Goal: Task Accomplishment & Management: Complete application form

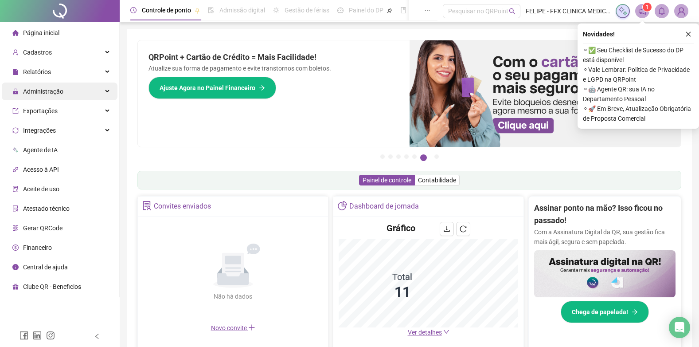
click at [64, 92] on div "Administração" at bounding box center [60, 91] width 116 height 18
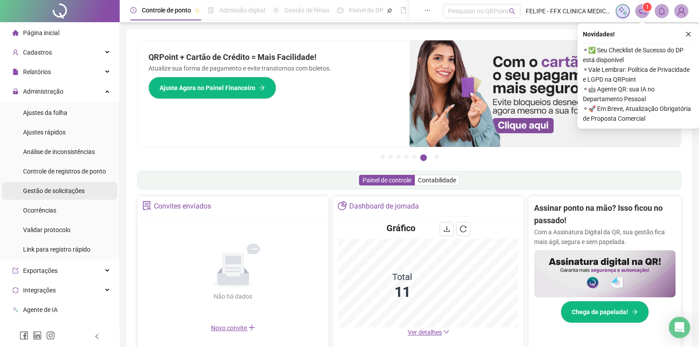
click at [68, 194] on span "Gestão de solicitações" at bounding box center [54, 190] width 62 height 7
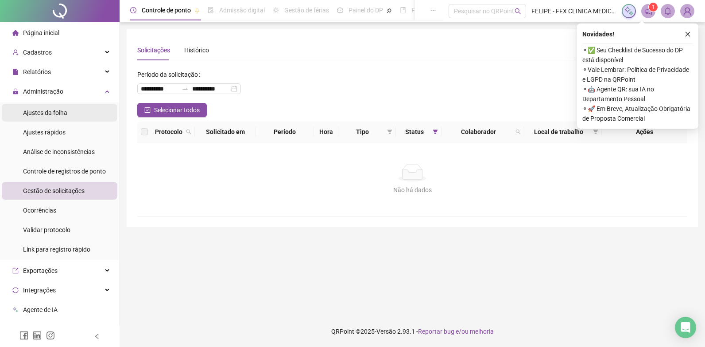
click at [58, 116] on span "Ajustes da folha" at bounding box center [45, 112] width 44 height 7
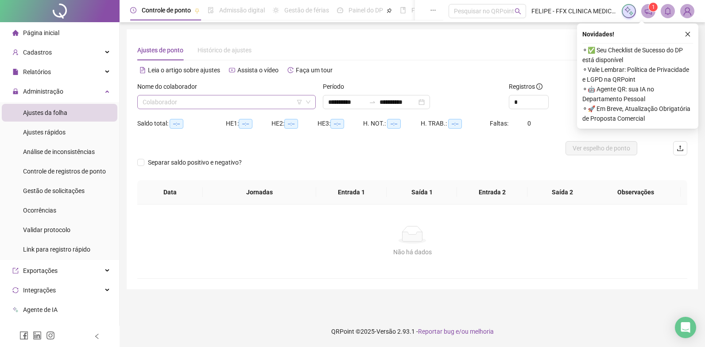
click at [210, 100] on input "search" at bounding box center [223, 101] width 160 height 13
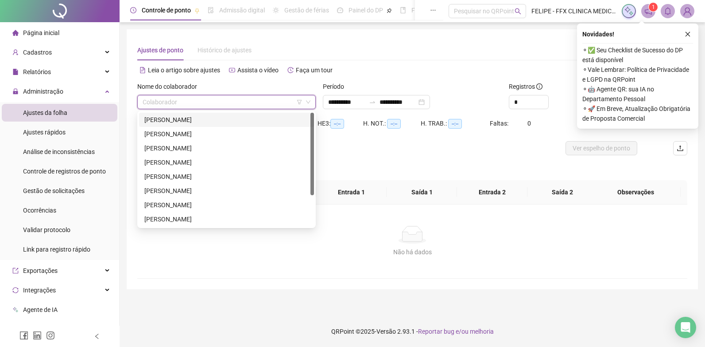
click at [201, 122] on div "[PERSON_NAME]" at bounding box center [226, 120] width 164 height 10
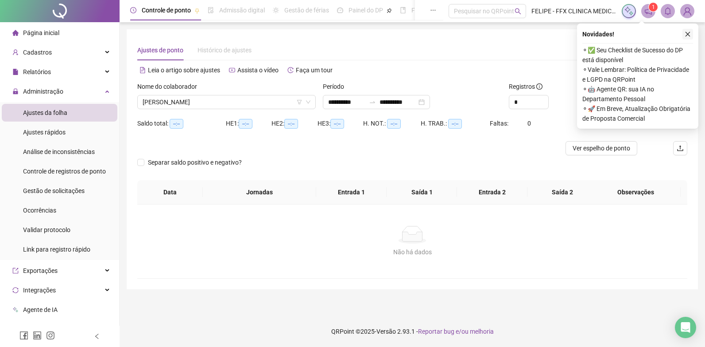
click at [692, 37] on button "button" at bounding box center [688, 34] width 11 height 11
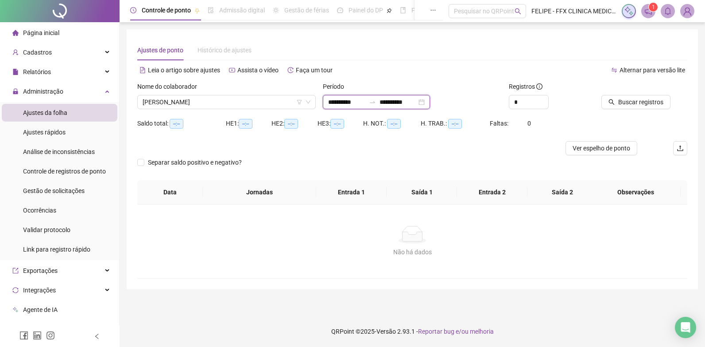
click at [413, 104] on input "**********" at bounding box center [398, 102] width 37 height 10
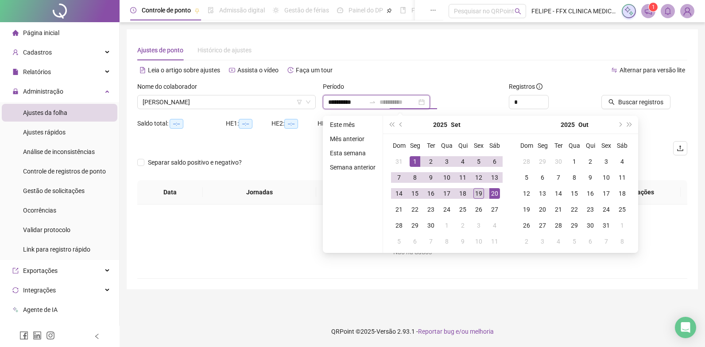
type input "**********"
click at [477, 190] on div "19" at bounding box center [479, 193] width 11 height 11
type input "**********"
click at [484, 72] on div "Alternar para versão lite" at bounding box center [550, 70] width 275 height 14
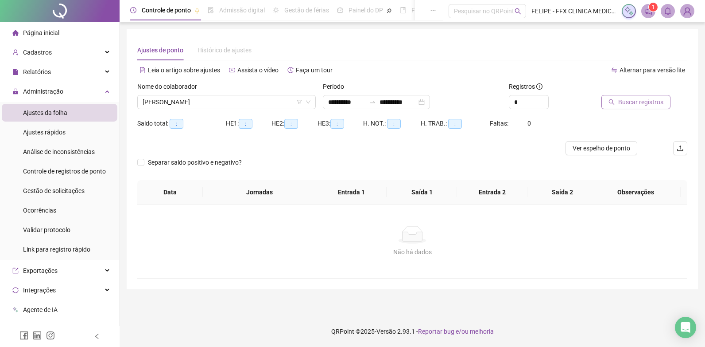
click at [652, 101] on span "Buscar registros" at bounding box center [641, 102] width 45 height 10
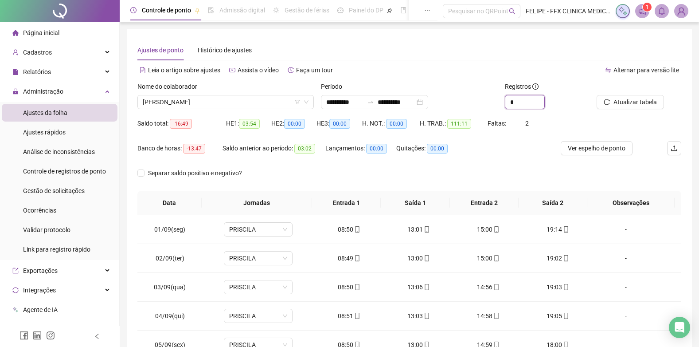
drag, startPoint x: 525, startPoint y: 101, endPoint x: 503, endPoint y: 104, distance: 22.0
click at [504, 104] on div "Registros *" at bounding box center [547, 99] width 92 height 35
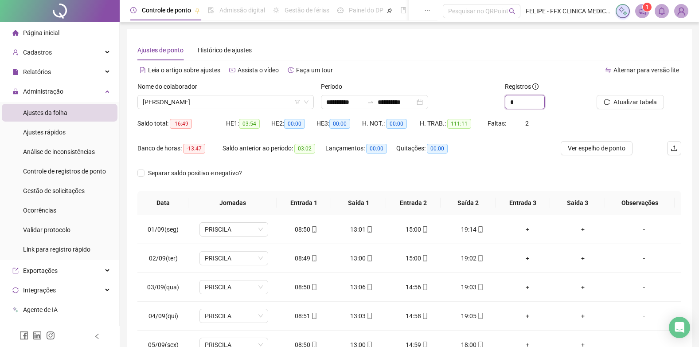
type input "*"
click at [567, 110] on div "Registros *" at bounding box center [547, 99] width 92 height 35
click at [605, 102] on icon "reload" at bounding box center [607, 102] width 6 height 6
click at [260, 105] on span "[PERSON_NAME]" at bounding box center [226, 101] width 166 height 13
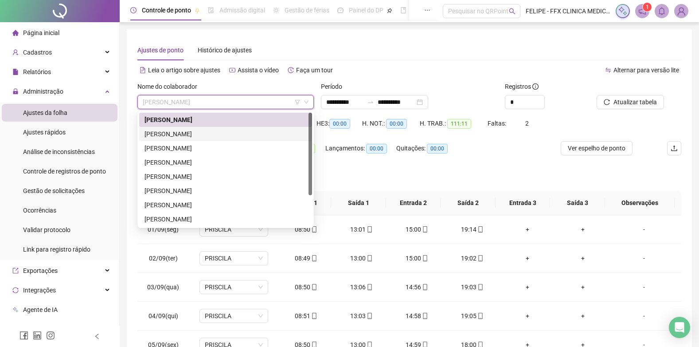
click at [205, 136] on div "[PERSON_NAME]" at bounding box center [225, 134] width 162 height 10
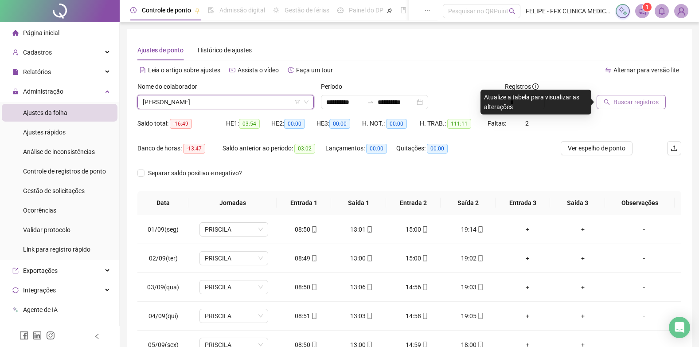
click at [626, 106] on span "Buscar registros" at bounding box center [635, 102] width 45 height 10
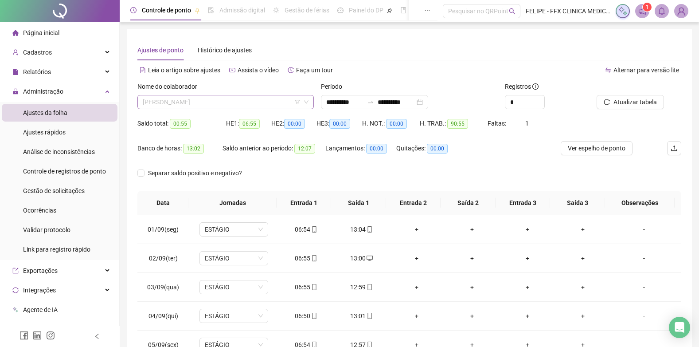
click at [228, 103] on span "[PERSON_NAME]" at bounding box center [226, 101] width 166 height 13
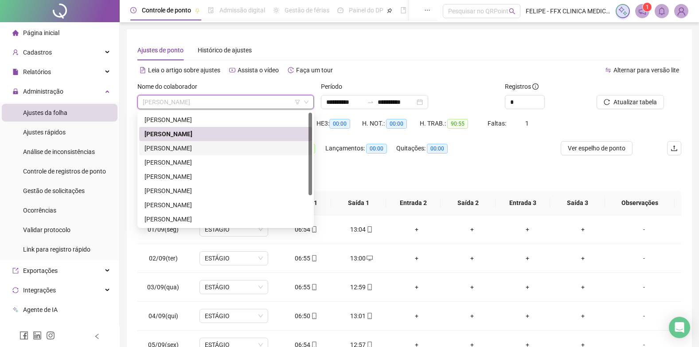
click at [210, 149] on div "[PERSON_NAME]" at bounding box center [225, 148] width 162 height 10
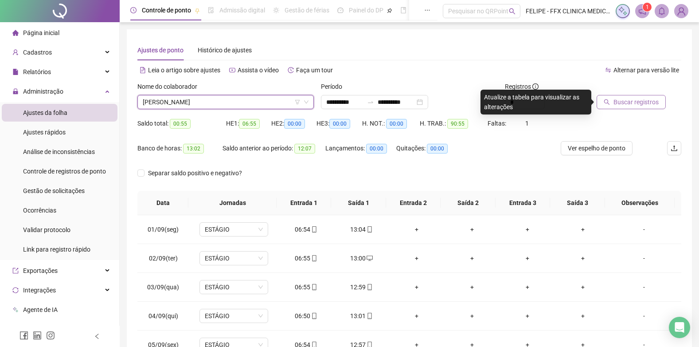
click at [640, 109] on button "Buscar registros" at bounding box center [630, 102] width 69 height 14
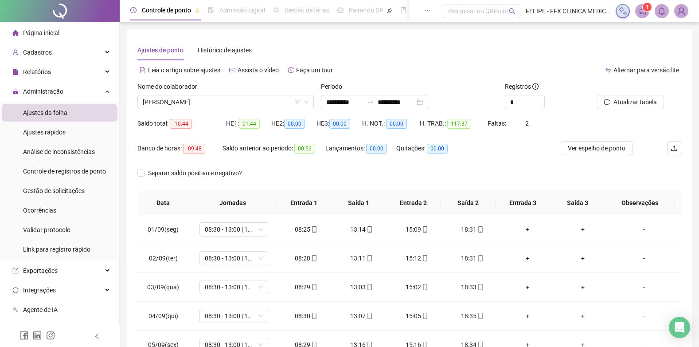
click at [263, 112] on div "Nome do colaborador [PERSON_NAME]" at bounding box center [225, 99] width 183 height 35
click at [269, 103] on span "[PERSON_NAME]" at bounding box center [226, 101] width 166 height 13
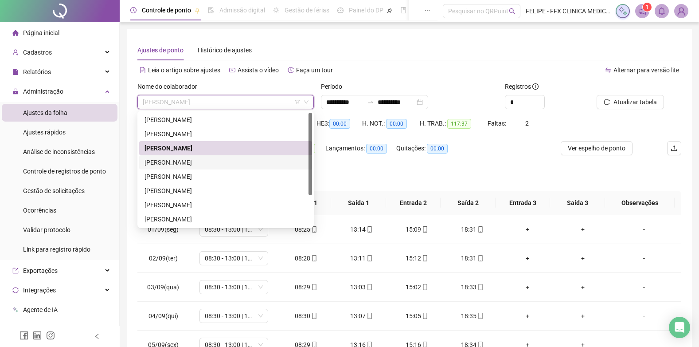
click at [213, 159] on div "[PERSON_NAME]" at bounding box center [225, 162] width 162 height 10
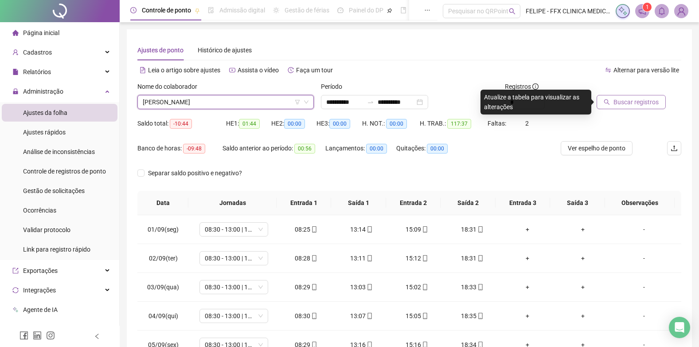
click at [642, 101] on span "Buscar registros" at bounding box center [635, 102] width 45 height 10
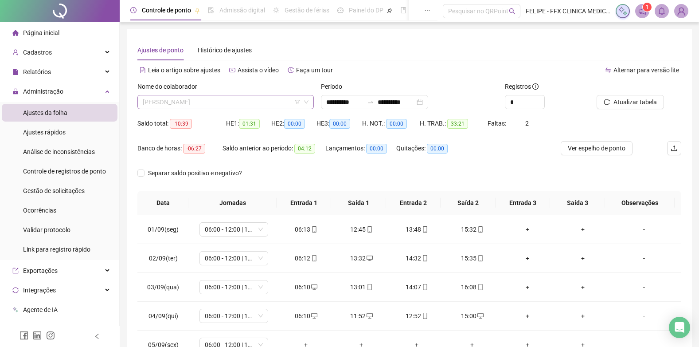
click at [232, 99] on span "[PERSON_NAME]" at bounding box center [226, 101] width 166 height 13
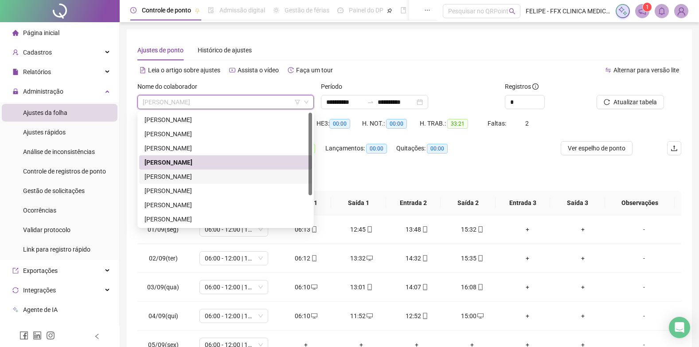
click at [212, 176] on div "[PERSON_NAME]" at bounding box center [225, 176] width 162 height 10
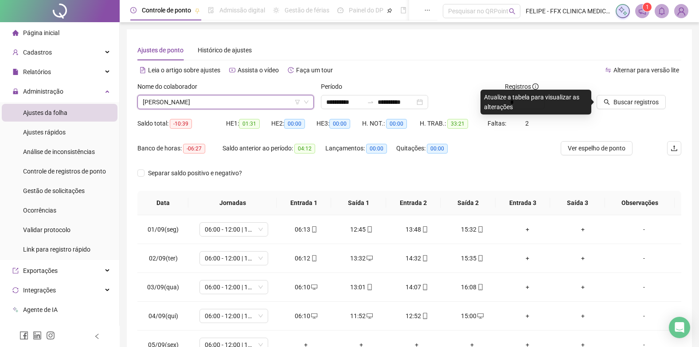
click at [619, 93] on div at bounding box center [627, 88] width 62 height 13
click at [623, 101] on span "Buscar registros" at bounding box center [635, 102] width 45 height 10
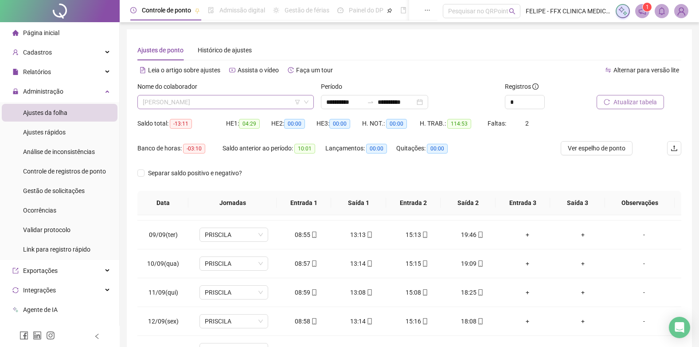
click at [267, 101] on span "[PERSON_NAME]" at bounding box center [226, 101] width 166 height 13
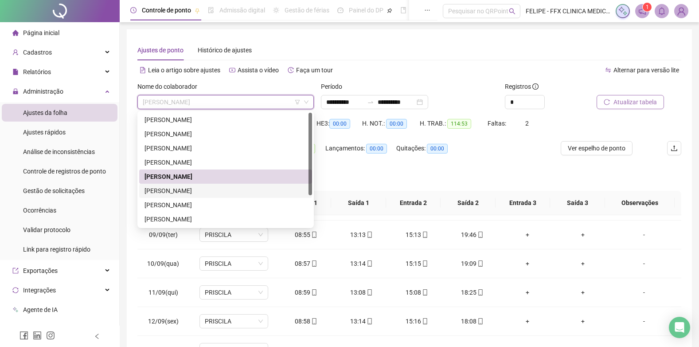
click at [219, 192] on div "[PERSON_NAME]" at bounding box center [225, 191] width 162 height 10
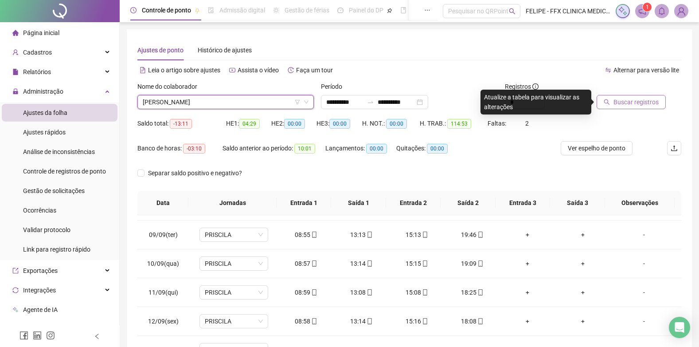
click at [622, 106] on span "Buscar registros" at bounding box center [635, 102] width 45 height 10
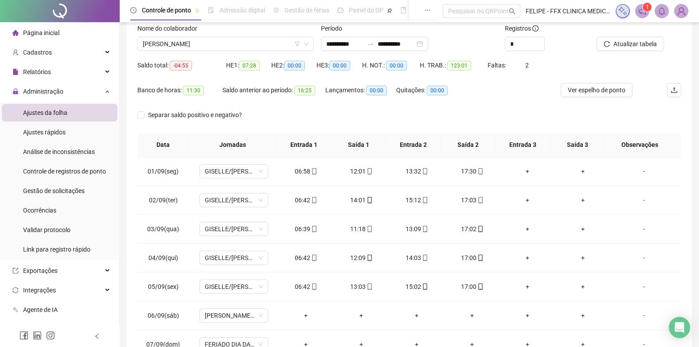
scroll to position [18, 0]
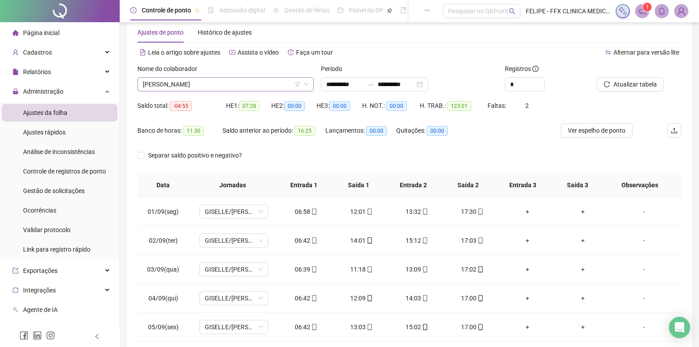
click at [224, 85] on span "[PERSON_NAME]" at bounding box center [226, 84] width 166 height 13
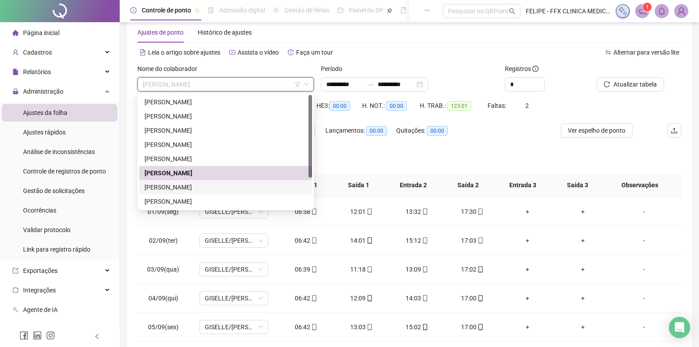
click at [209, 187] on div "[PERSON_NAME]" at bounding box center [225, 187] width 162 height 10
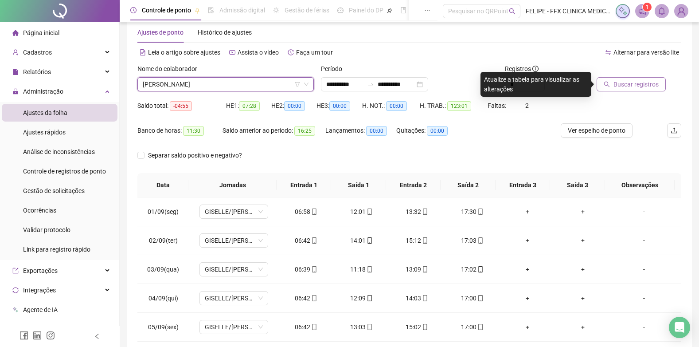
click at [622, 83] on span "Buscar registros" at bounding box center [635, 84] width 45 height 10
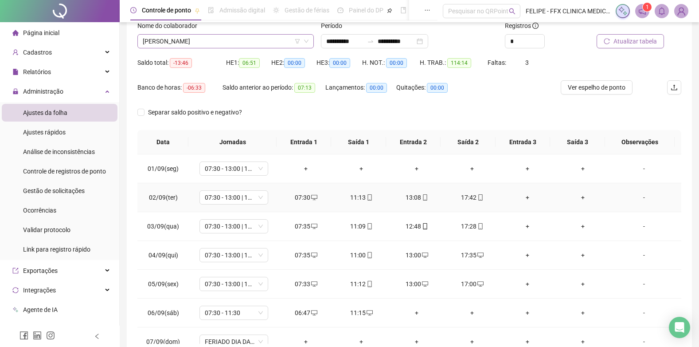
scroll to position [0, 0]
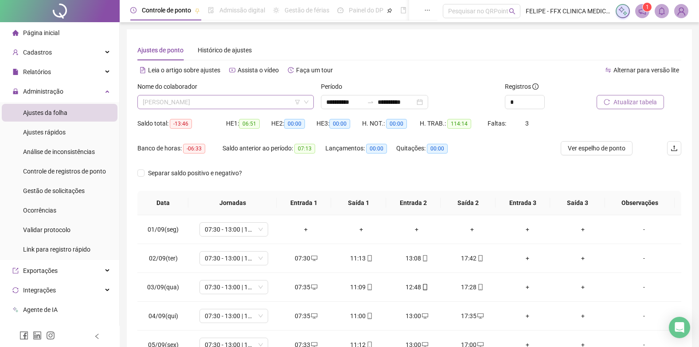
click at [226, 105] on span "[PERSON_NAME]" at bounding box center [226, 101] width 166 height 13
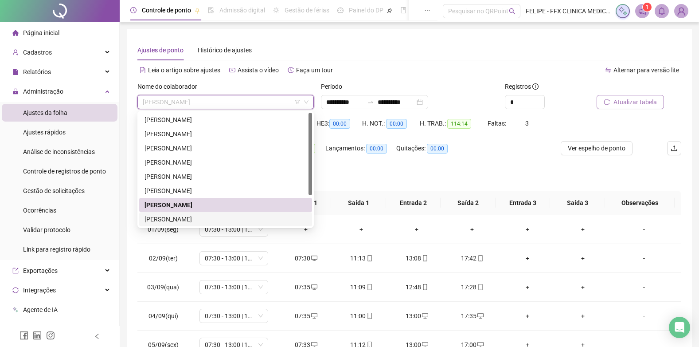
click at [186, 216] on div "[PERSON_NAME]" at bounding box center [225, 219] width 162 height 10
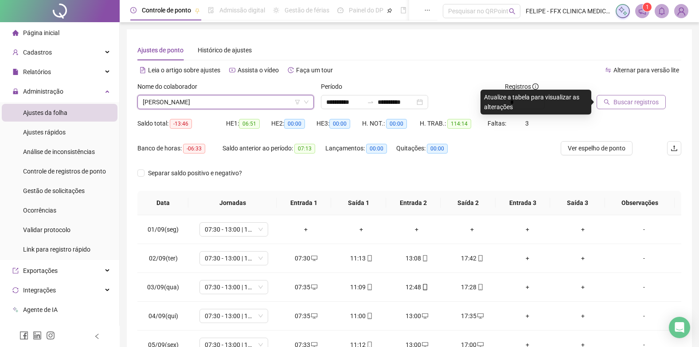
click at [618, 101] on span "Buscar registros" at bounding box center [635, 102] width 45 height 10
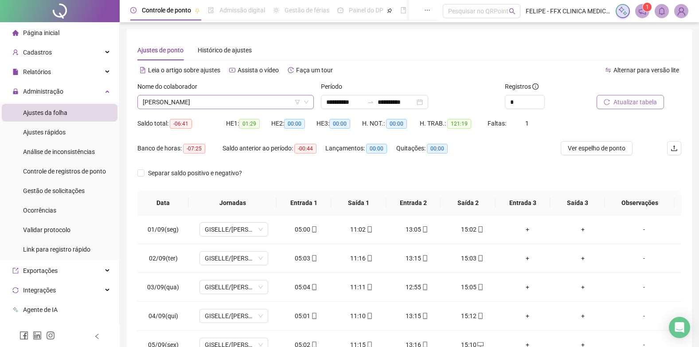
click at [231, 106] on span "[PERSON_NAME]" at bounding box center [226, 101] width 166 height 13
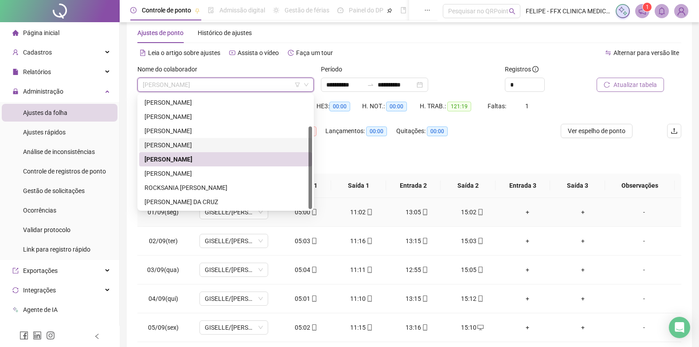
scroll to position [44, 0]
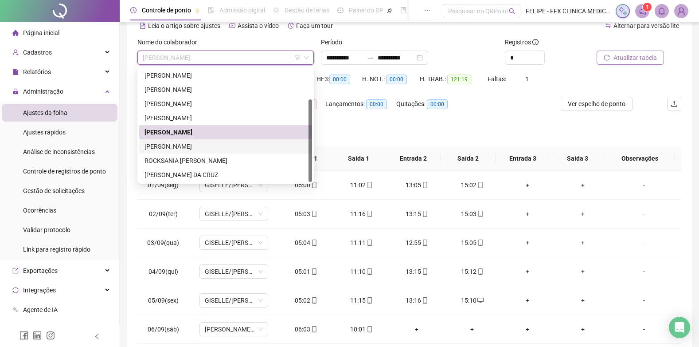
click at [198, 151] on div "[PERSON_NAME]" at bounding box center [225, 146] width 162 height 10
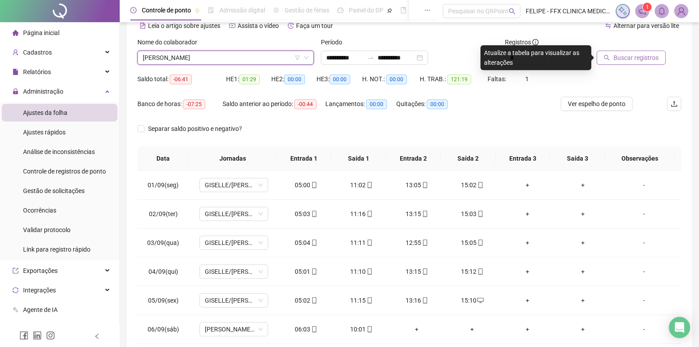
click at [620, 60] on span "Buscar registros" at bounding box center [635, 58] width 45 height 10
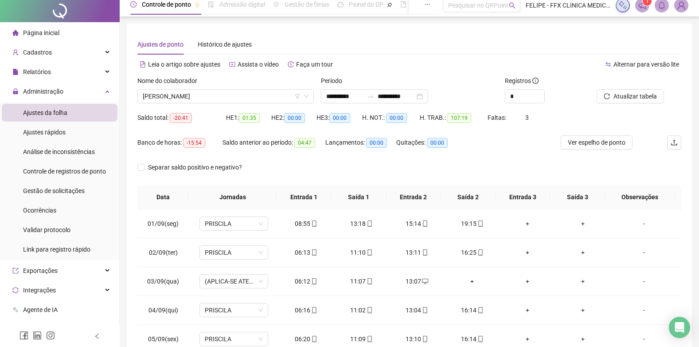
scroll to position [0, 0]
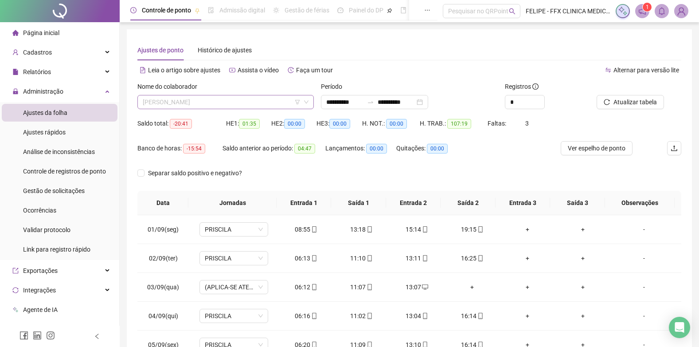
click at [238, 102] on span "[PERSON_NAME]" at bounding box center [226, 101] width 166 height 13
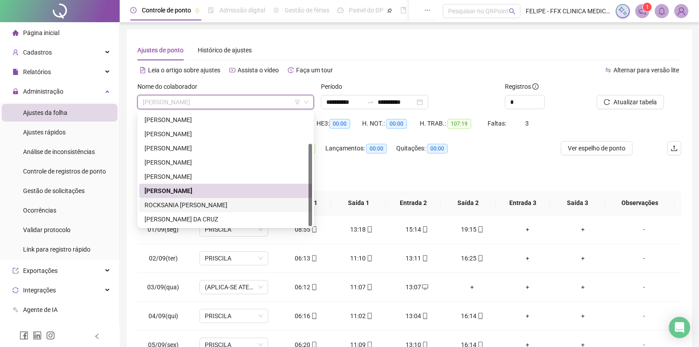
click at [211, 204] on div "ROCKSANIA [PERSON_NAME]" at bounding box center [225, 205] width 162 height 10
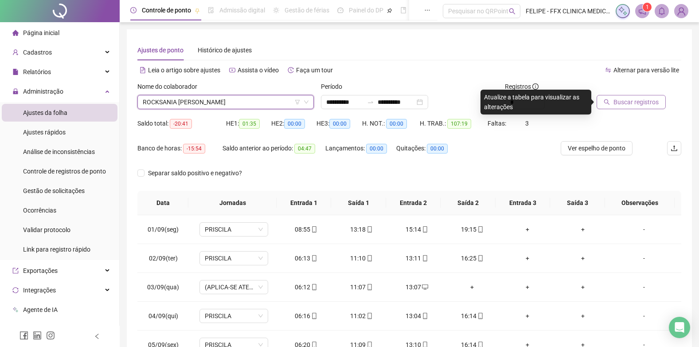
click at [639, 105] on span "Buscar registros" at bounding box center [635, 102] width 45 height 10
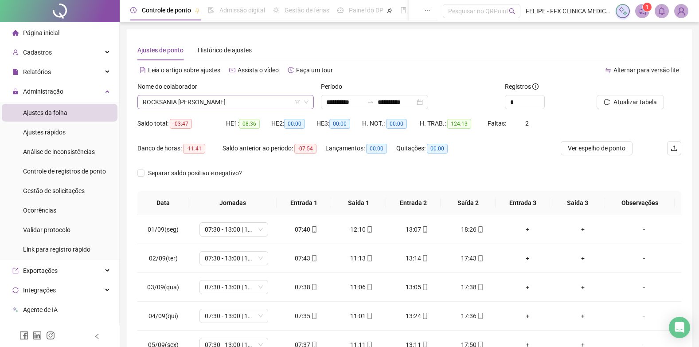
click at [240, 107] on span "ROCKSANIA [PERSON_NAME]" at bounding box center [226, 101] width 166 height 13
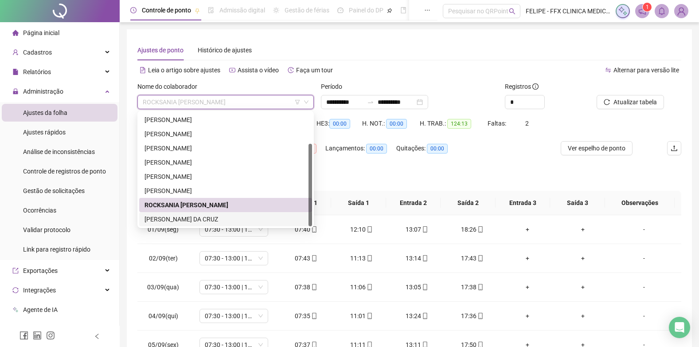
click at [211, 222] on div "[PERSON_NAME] DA CRUZ" at bounding box center [225, 219] width 162 height 10
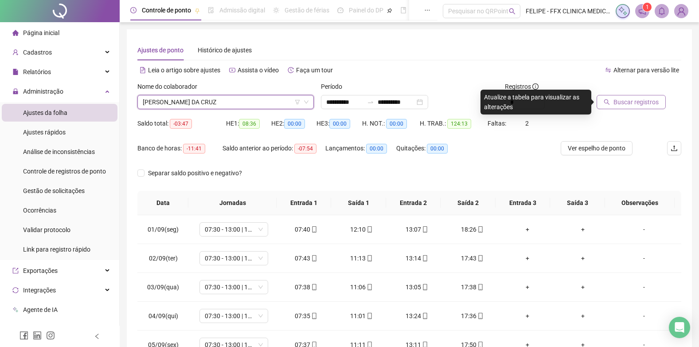
click at [628, 105] on span "Buscar registros" at bounding box center [635, 102] width 45 height 10
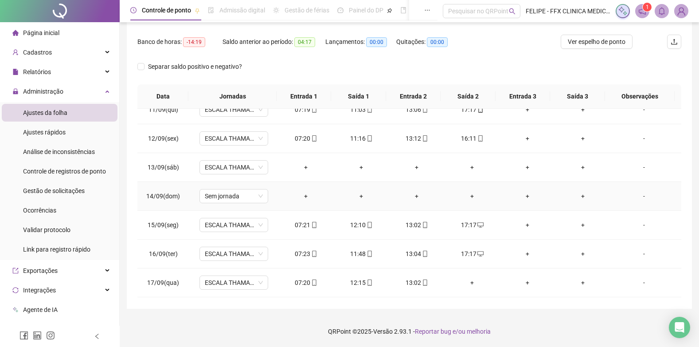
scroll to position [358, 0]
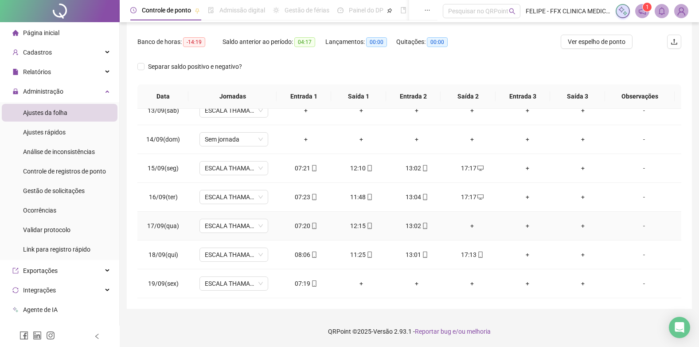
click at [467, 225] on div "+" at bounding box center [472, 226] width 41 height 10
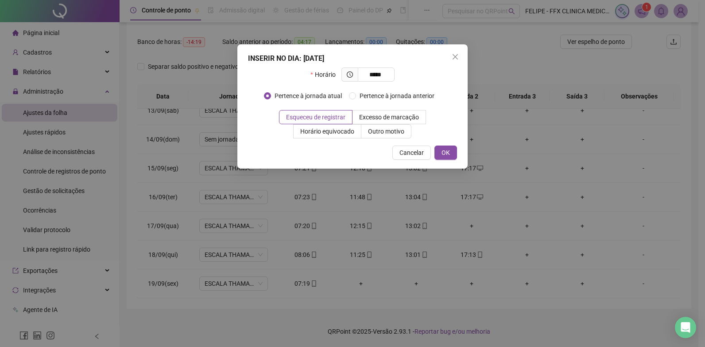
type input "*****"
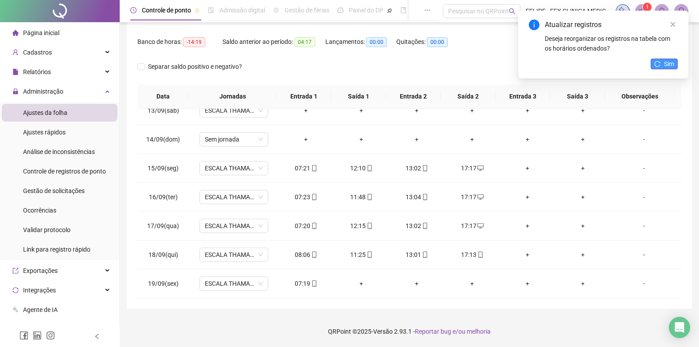
click at [668, 64] on span "Sim" at bounding box center [669, 64] width 10 height 10
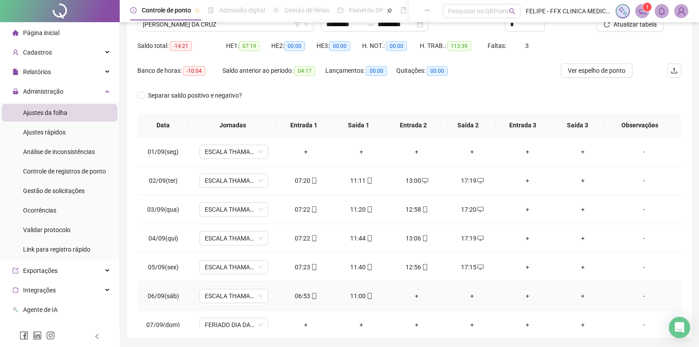
scroll to position [62, 0]
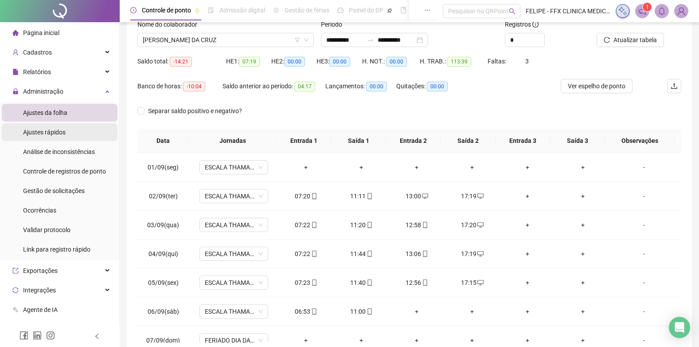
click at [61, 134] on span "Ajustes rápidos" at bounding box center [44, 131] width 43 height 7
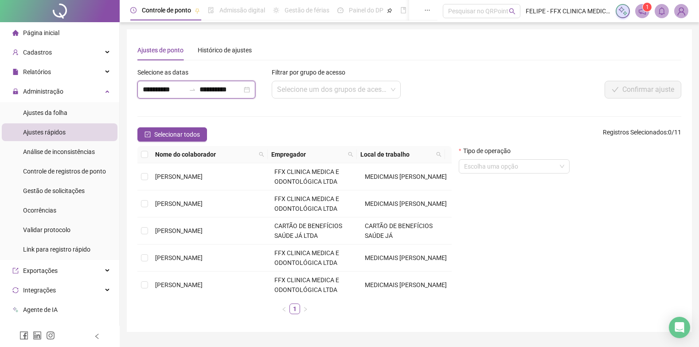
click at [171, 86] on input "**********" at bounding box center [164, 89] width 43 height 11
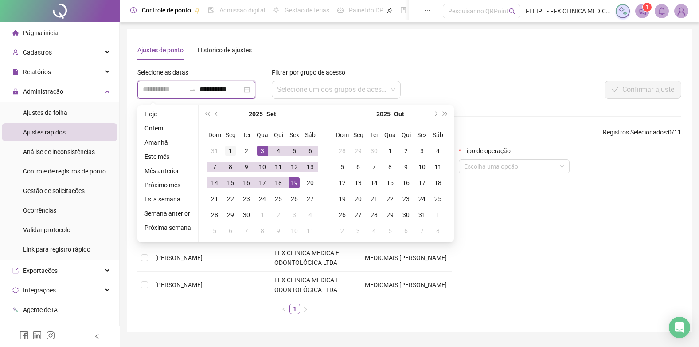
type input "**********"
click at [229, 148] on div "1" at bounding box center [230, 150] width 11 height 11
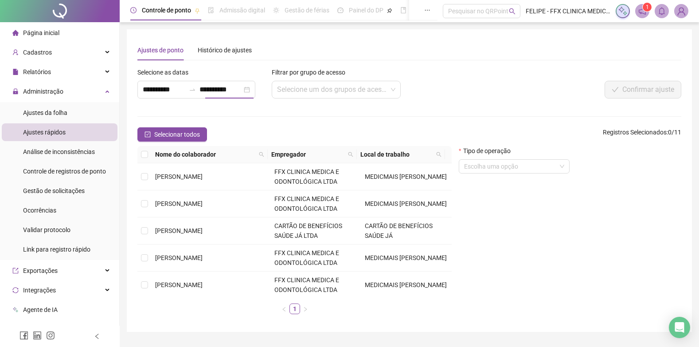
type input "**********"
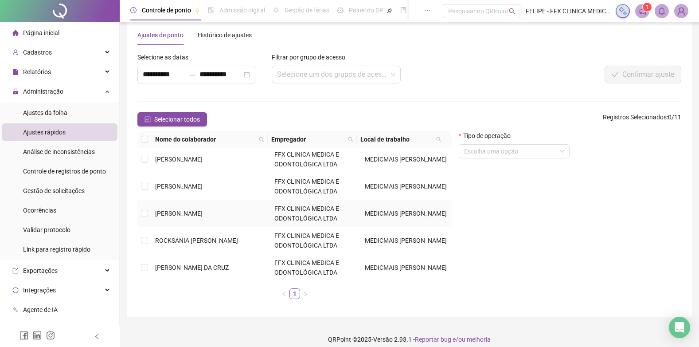
scroll to position [23, 0]
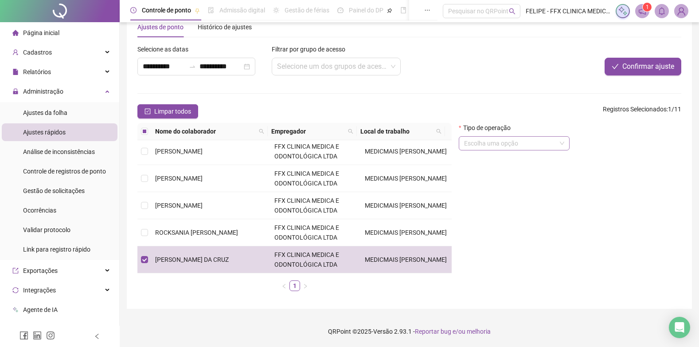
click at [485, 139] on input "search" at bounding box center [510, 142] width 92 height 13
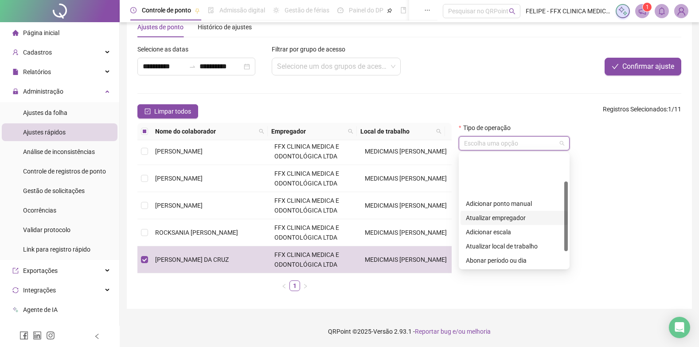
scroll to position [44, 0]
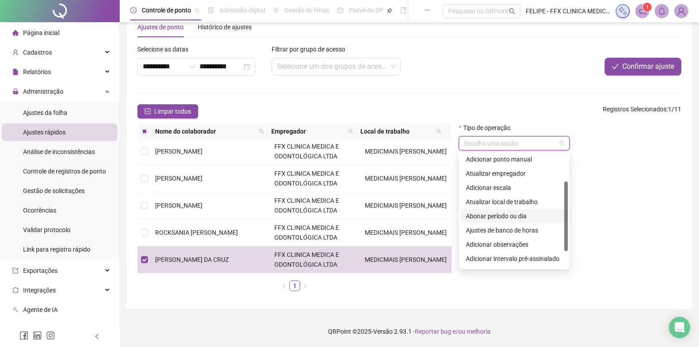
click at [495, 218] on div "Abonar período ou dia" at bounding box center [514, 216] width 97 height 10
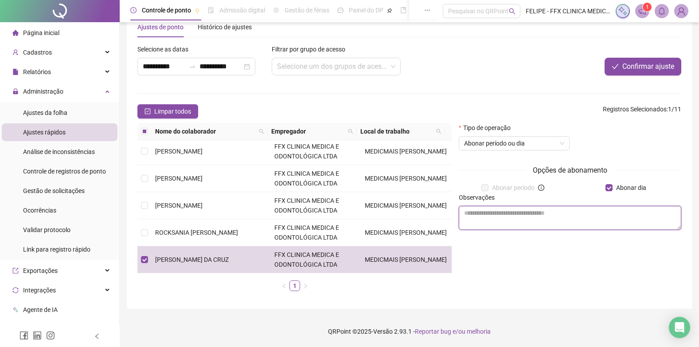
click at [511, 223] on textarea at bounding box center [570, 218] width 222 height 24
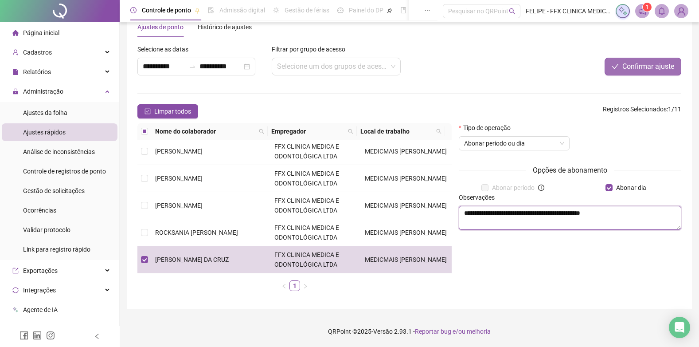
type textarea "**********"
click at [648, 64] on span "Confirmar ajuste" at bounding box center [648, 66] width 52 height 11
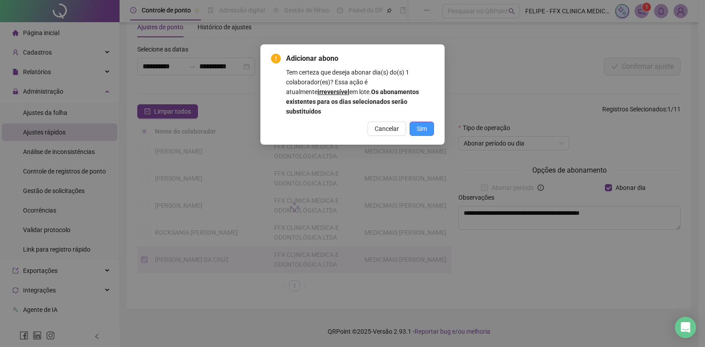
click at [419, 124] on span "Sim" at bounding box center [422, 129] width 10 height 10
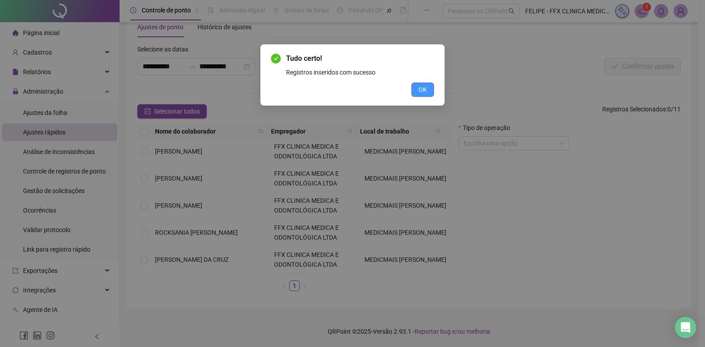
click at [432, 96] on button "OK" at bounding box center [423, 89] width 23 height 14
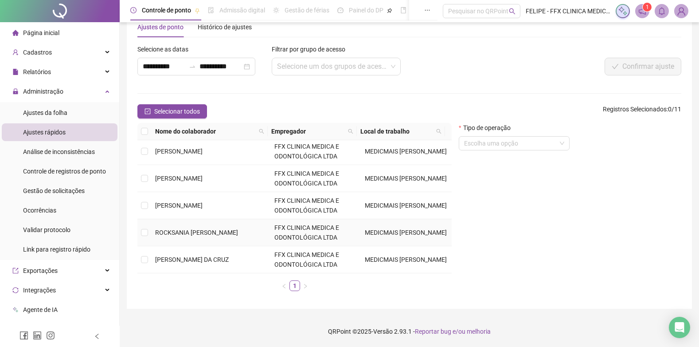
scroll to position [120, 0]
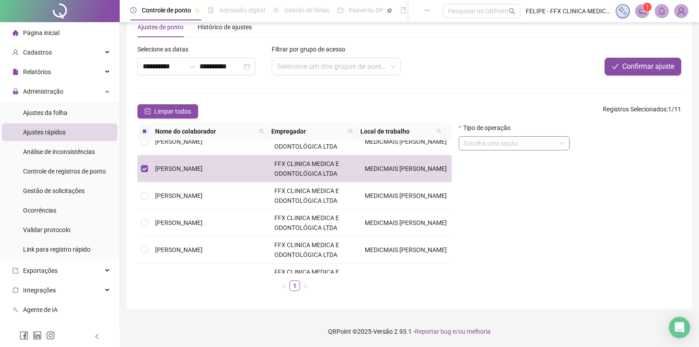
click at [491, 141] on input "search" at bounding box center [510, 142] width 92 height 13
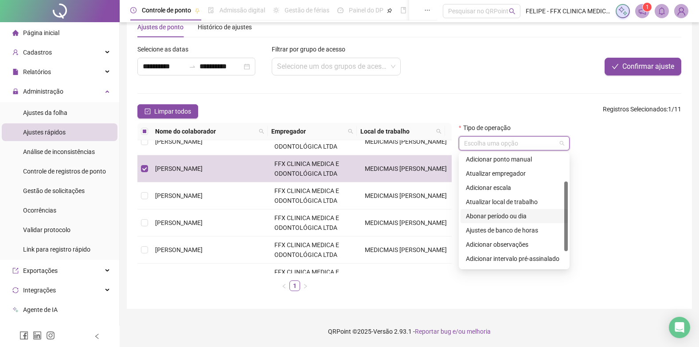
click at [502, 214] on div "Abonar período ou dia" at bounding box center [514, 216] width 97 height 10
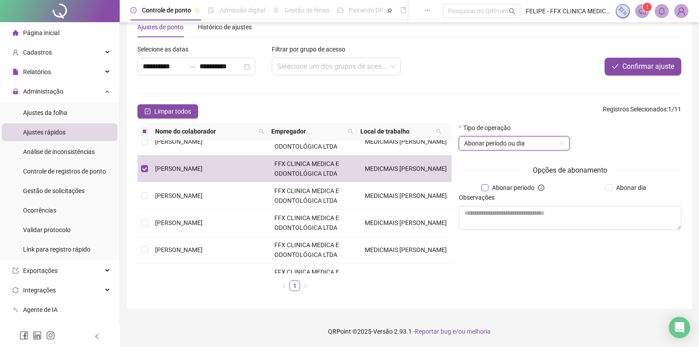
click at [491, 187] on span "Abonar período" at bounding box center [513, 188] width 50 height 10
click at [541, 185] on icon "info-circle" at bounding box center [541, 187] width 6 height 6
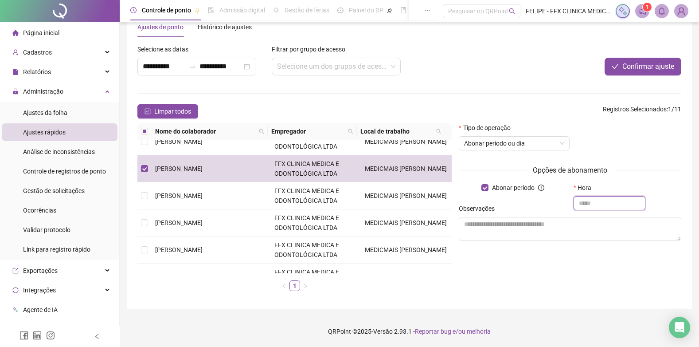
click at [600, 202] on input "text" at bounding box center [609, 203] width 72 height 14
type input "*****"
click at [504, 223] on textarea at bounding box center [570, 229] width 222 height 24
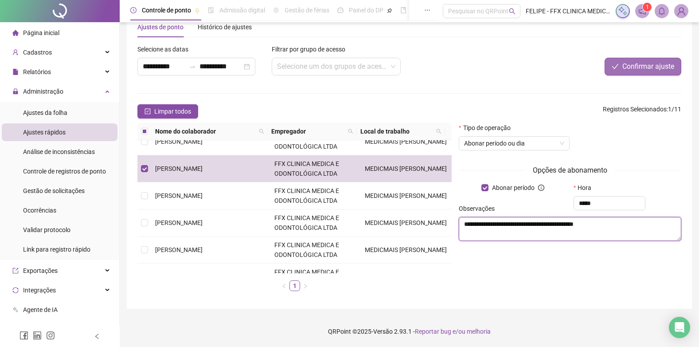
type textarea "**********"
click at [635, 66] on span "Confirmar ajuste" at bounding box center [648, 66] width 52 height 11
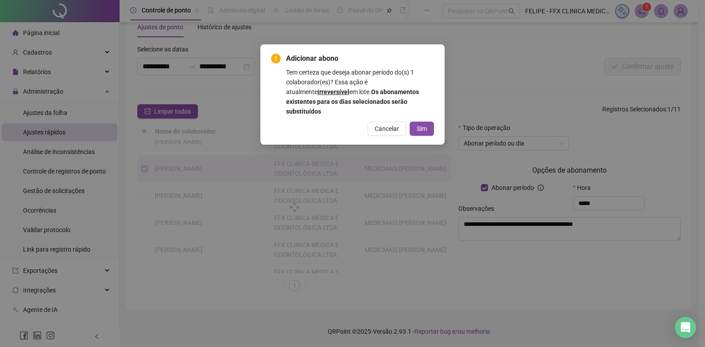
drag, startPoint x: 422, startPoint y: 122, endPoint x: 616, endPoint y: 175, distance: 201.1
click at [422, 124] on span "Sim" at bounding box center [422, 129] width 10 height 10
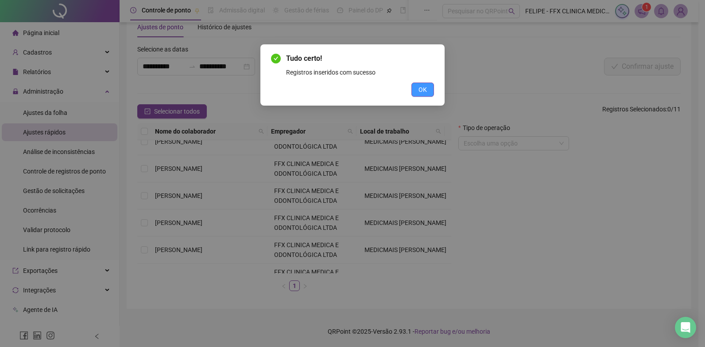
click at [433, 92] on button "OK" at bounding box center [423, 89] width 23 height 14
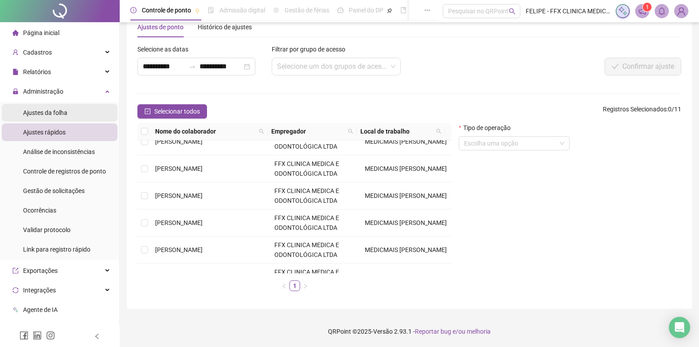
click at [67, 114] on li "Ajustes da folha" at bounding box center [60, 113] width 116 height 18
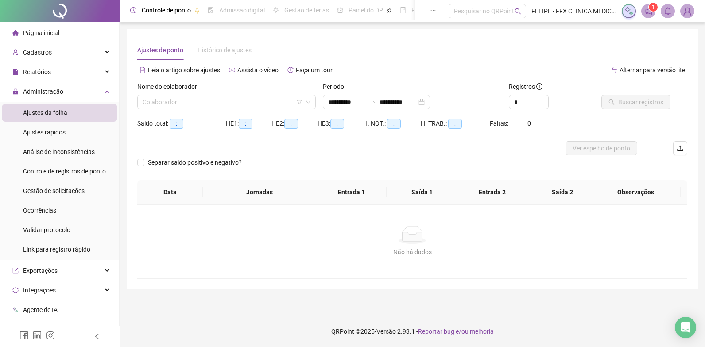
type input "**********"
click at [439, 72] on div "Alternar para versão lite" at bounding box center [550, 70] width 275 height 14
click at [32, 33] on span "Página inicial" at bounding box center [41, 32] width 36 height 7
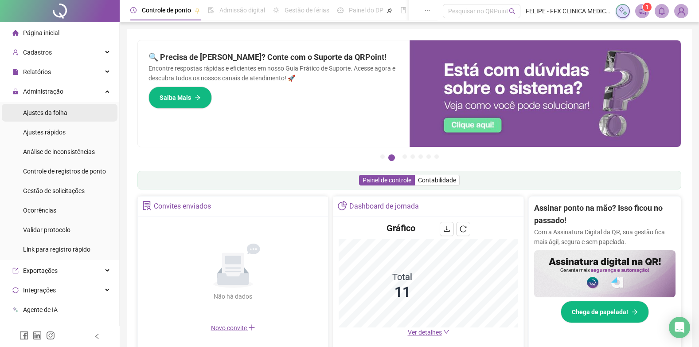
click at [59, 110] on span "Ajustes da folha" at bounding box center [45, 112] width 44 height 7
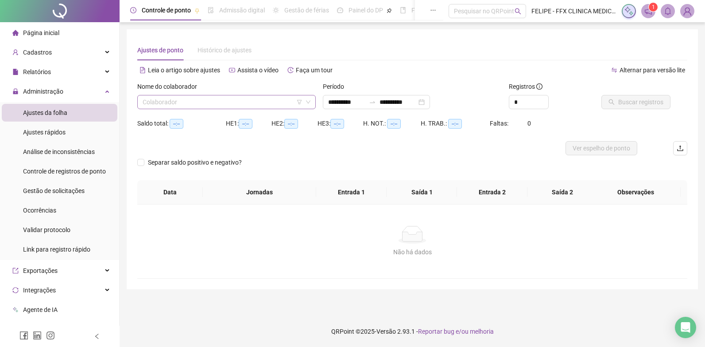
click at [199, 100] on input "search" at bounding box center [223, 101] width 160 height 13
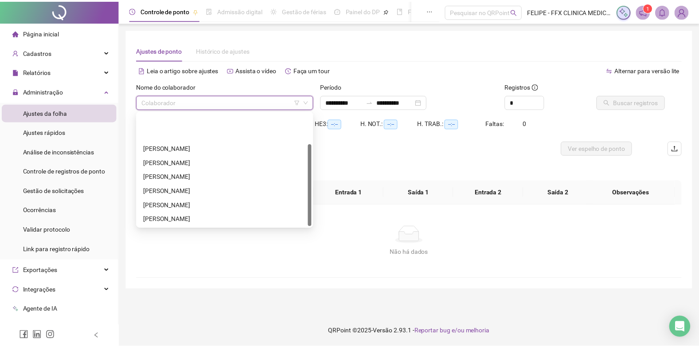
scroll to position [43, 0]
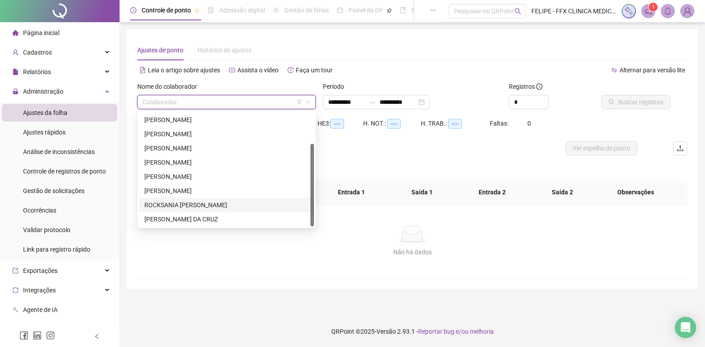
click at [211, 206] on div "ROCKSANIA [PERSON_NAME]" at bounding box center [226, 205] width 164 height 10
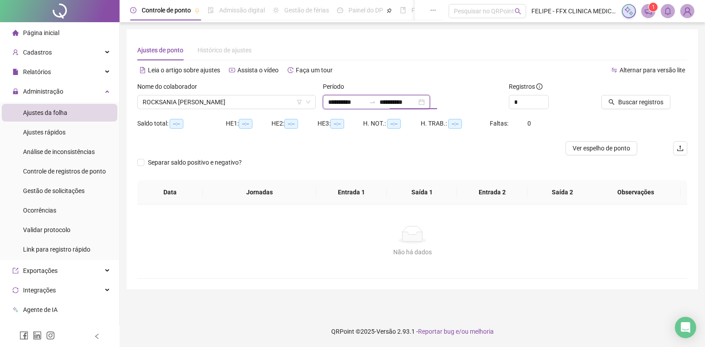
click at [413, 105] on input "**********" at bounding box center [398, 102] width 37 height 10
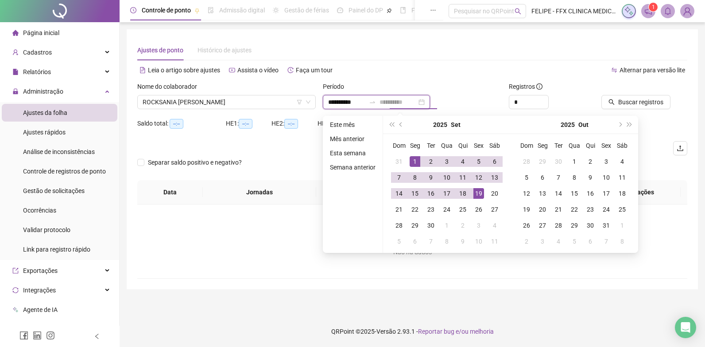
type input "**********"
click at [479, 196] on div "19" at bounding box center [479, 193] width 11 height 11
type input "**********"
click at [480, 58] on div "Ajustes de ponto Histórico de ajustes" at bounding box center [412, 50] width 550 height 20
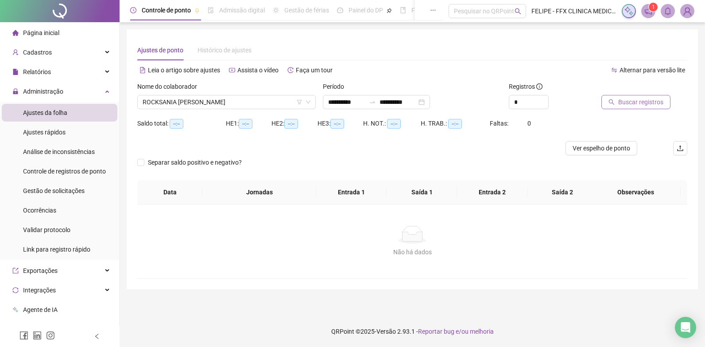
click at [655, 103] on span "Buscar registros" at bounding box center [641, 102] width 45 height 10
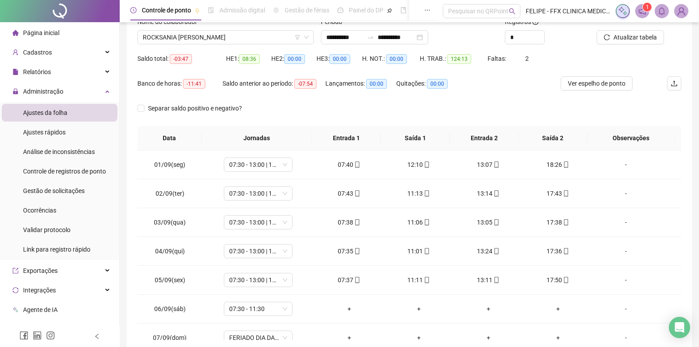
scroll to position [0, 0]
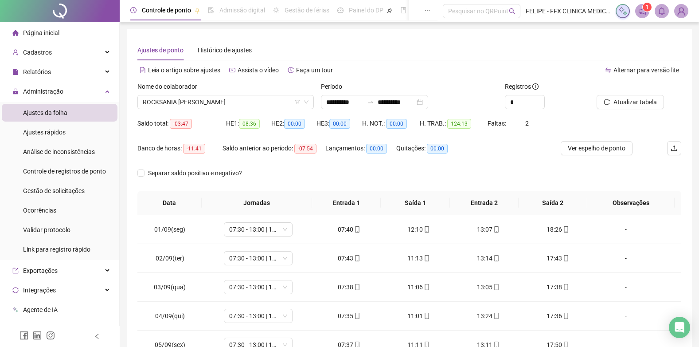
click at [43, 30] on span "Página inicial" at bounding box center [41, 32] width 36 height 7
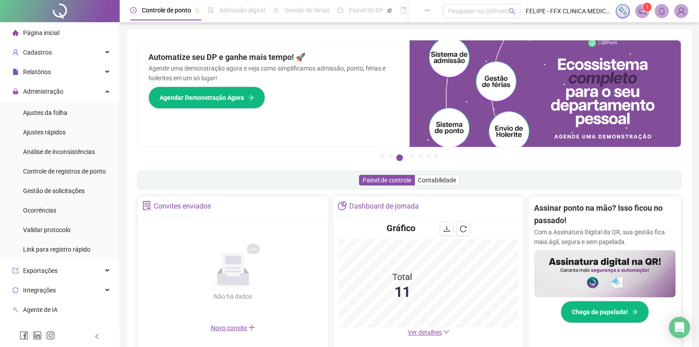
click at [60, 40] on li "Página inicial" at bounding box center [60, 33] width 116 height 18
click at [61, 33] on li "Página inicial" at bounding box center [60, 33] width 116 height 18
